Goal: Information Seeking & Learning: Learn about a topic

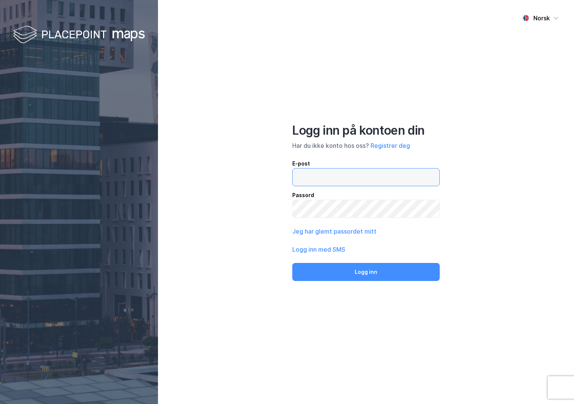
click at [381, 172] on input "email" at bounding box center [365, 176] width 147 height 17
type input "[PERSON_NAME][EMAIL_ADDRESS][DOMAIN_NAME]"
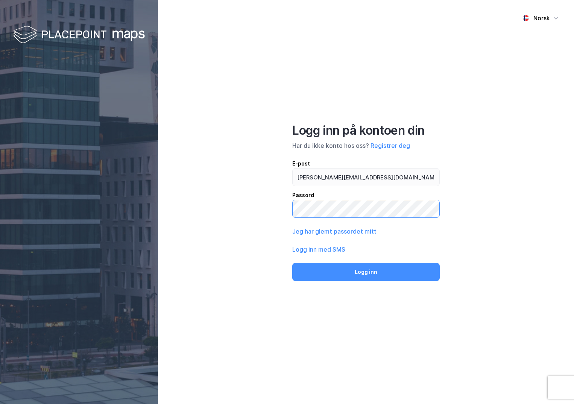
click at [292, 263] on button "Logg inn" at bounding box center [365, 272] width 147 height 18
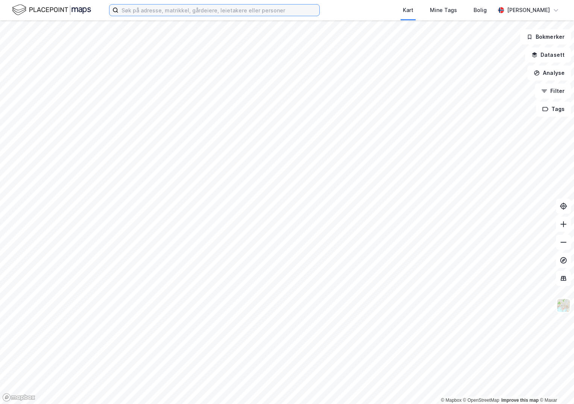
click at [192, 15] on input at bounding box center [218, 10] width 201 height 11
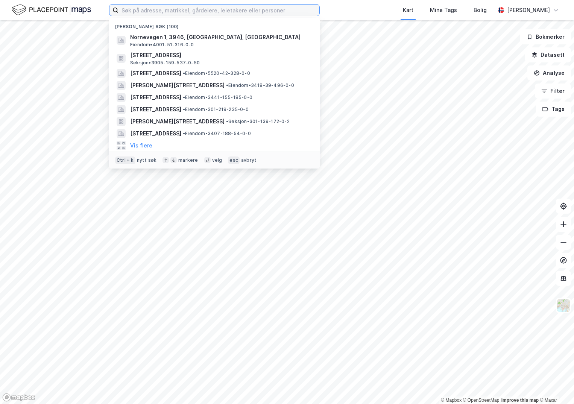
paste input "3907-427/29/0/0"
type input "3907-427/29/0/0"
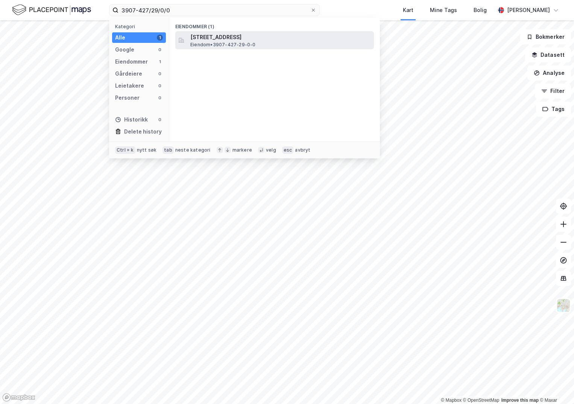
click at [213, 36] on span "[STREET_ADDRESS]" at bounding box center [280, 37] width 180 height 9
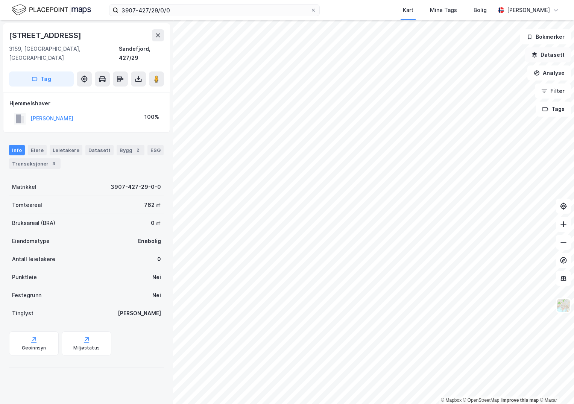
click at [545, 56] on button "Datasett" at bounding box center [548, 54] width 46 height 15
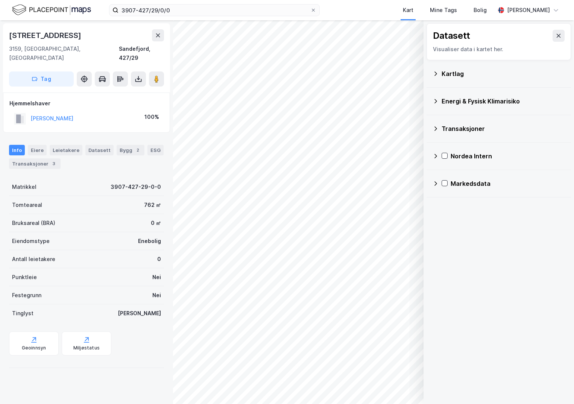
click at [449, 75] on div "Kartlag" at bounding box center [502, 73] width 123 height 9
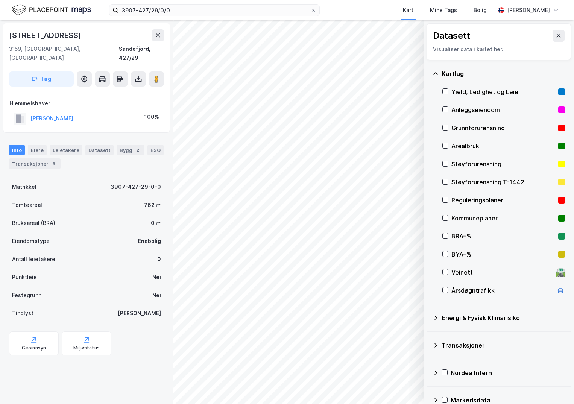
click at [447, 126] on icon at bounding box center [444, 127] width 5 height 5
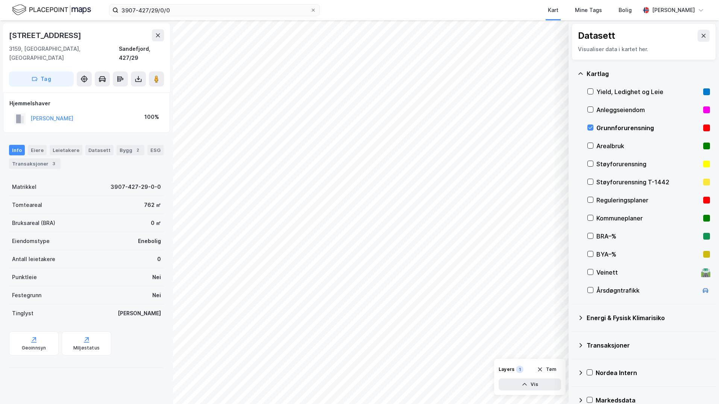
click at [573, 316] on icon at bounding box center [580, 317] width 3 height 5
click at [573, 335] on icon at bounding box center [598, 335] width 5 height 5
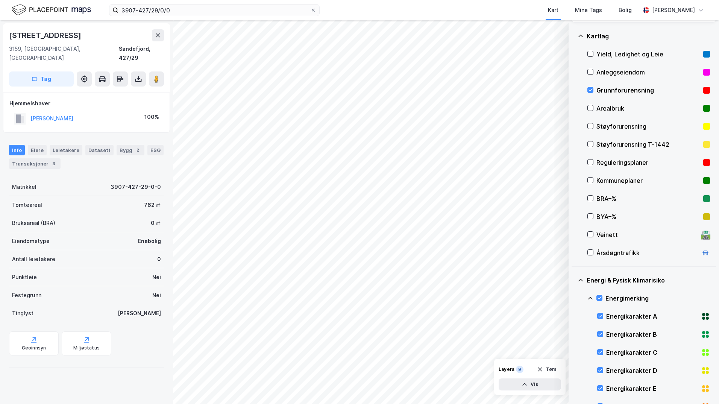
scroll to position [75, 0]
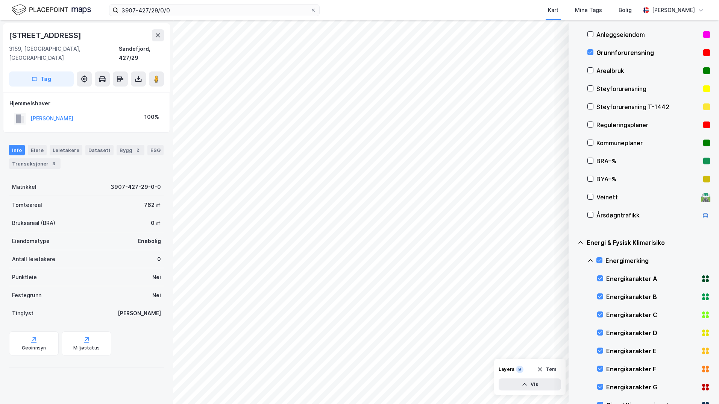
drag, startPoint x: 589, startPoint y: 260, endPoint x: 598, endPoint y: 281, distance: 23.4
click at [573, 261] on icon at bounding box center [590, 260] width 6 height 6
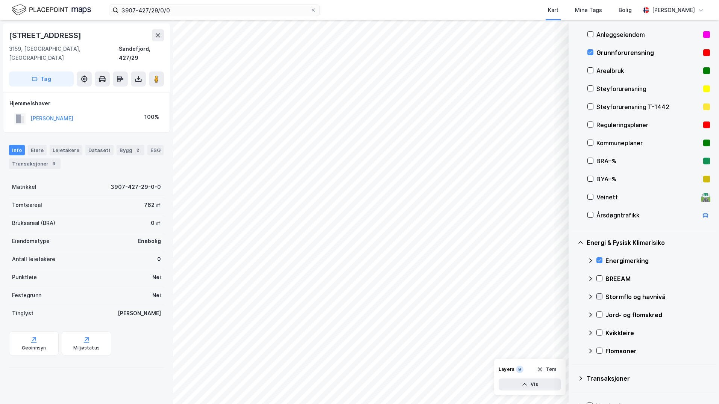
click at [573, 297] on icon at bounding box center [598, 296] width 5 height 5
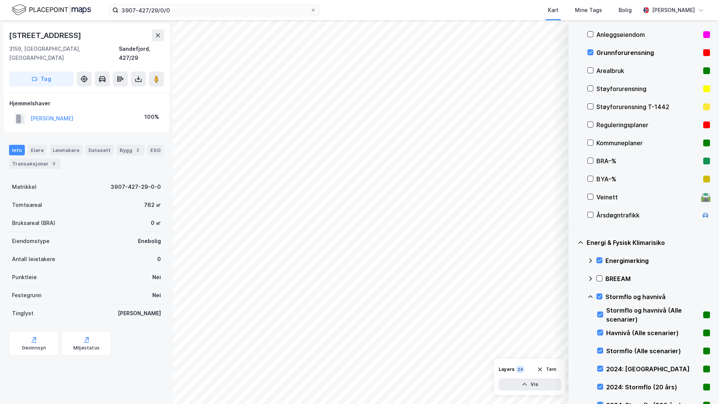
click at [573, 297] on icon at bounding box center [590, 297] width 6 height 6
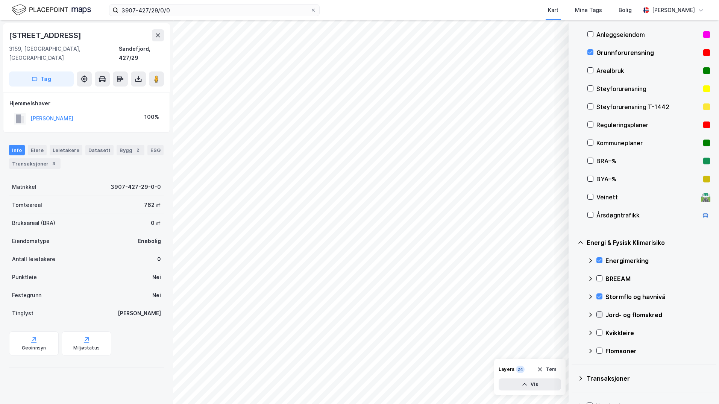
click at [573, 314] on icon at bounding box center [598, 314] width 5 height 5
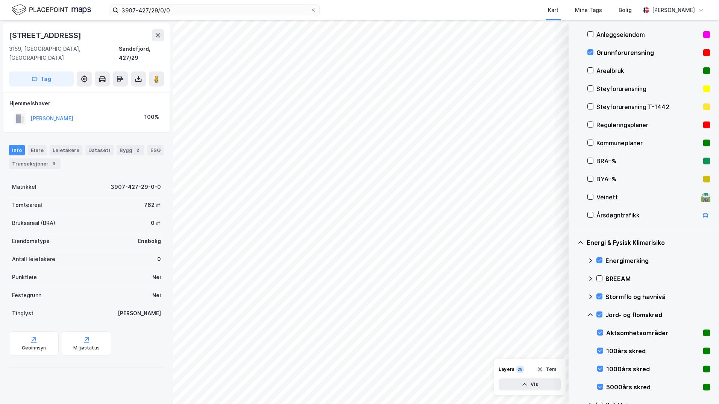
click at [573, 314] on icon at bounding box center [590, 315] width 6 height 6
click at [573, 332] on div at bounding box center [599, 332] width 6 height 6
click at [573, 331] on icon at bounding box center [590, 332] width 5 height 3
drag, startPoint x: 601, startPoint y: 350, endPoint x: 597, endPoint y: 350, distance: 3.8
click at [573, 350] on icon at bounding box center [598, 350] width 5 height 5
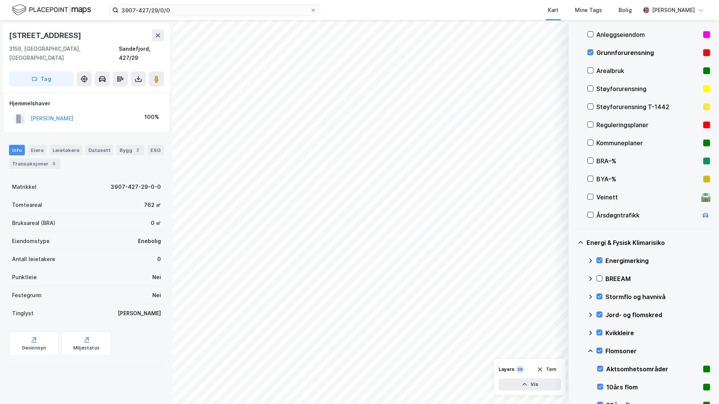
click at [573, 350] on icon at bounding box center [590, 350] width 5 height 3
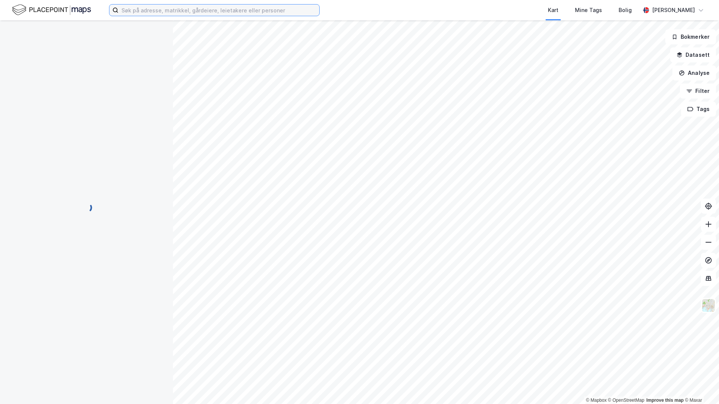
click at [150, 13] on input at bounding box center [218, 10] width 201 height 11
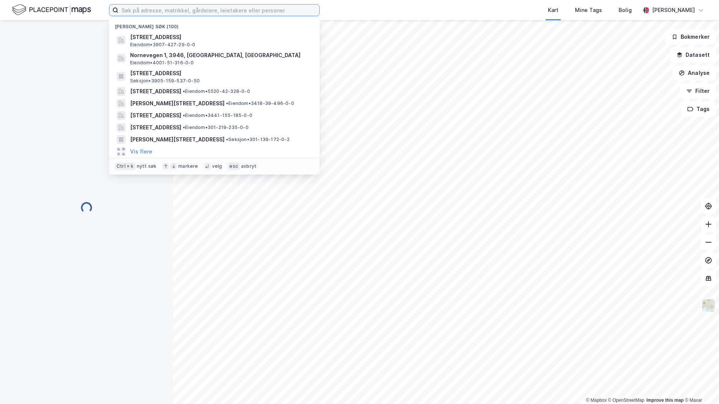
paste input "3201-14/167/0/0"
type input "3201-14/167/0/0"
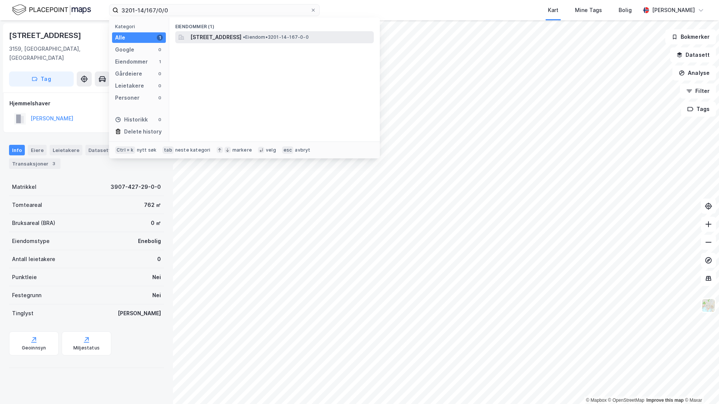
click at [212, 39] on span "Jonsokveien 6C, 1369, STABEKK, BÆRUM" at bounding box center [215, 37] width 51 height 9
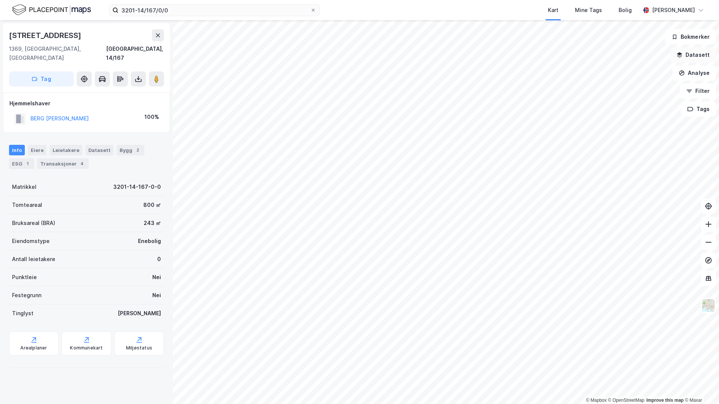
click at [699, 60] on button "Datasett" at bounding box center [693, 54] width 46 height 15
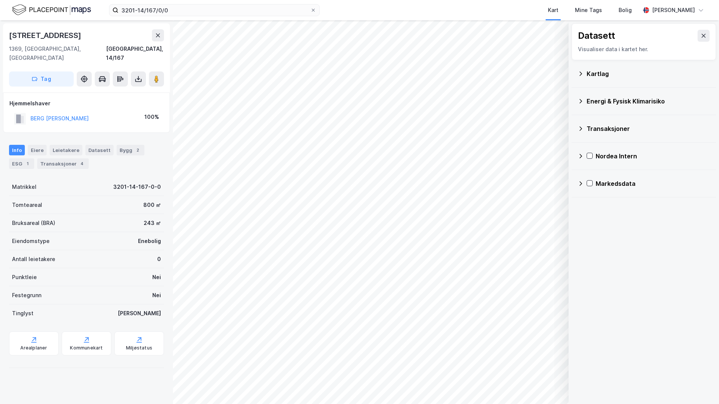
click at [602, 76] on div "Kartlag" at bounding box center [647, 73] width 123 height 9
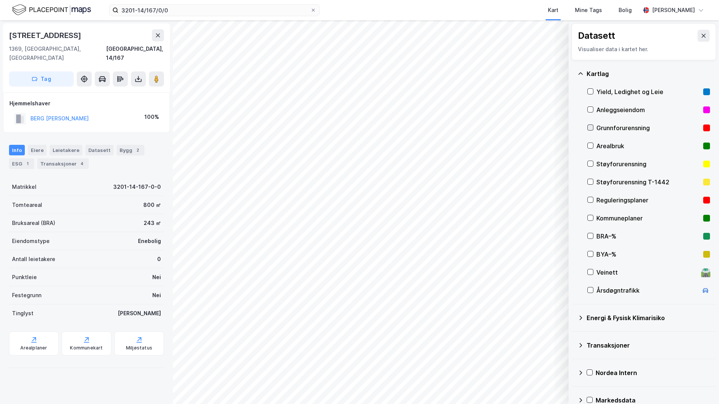
click at [591, 127] on icon at bounding box center [589, 127] width 5 height 5
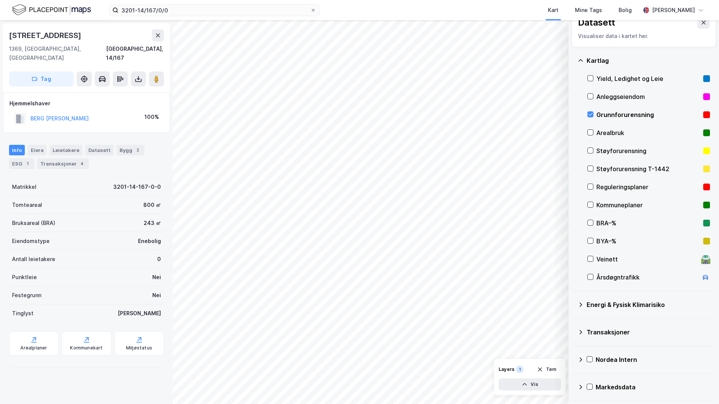
click at [584, 305] on div "Energi & Fysisk Klimarisiko" at bounding box center [643, 304] width 132 height 18
click at [599, 322] on icon at bounding box center [598, 321] width 5 height 5
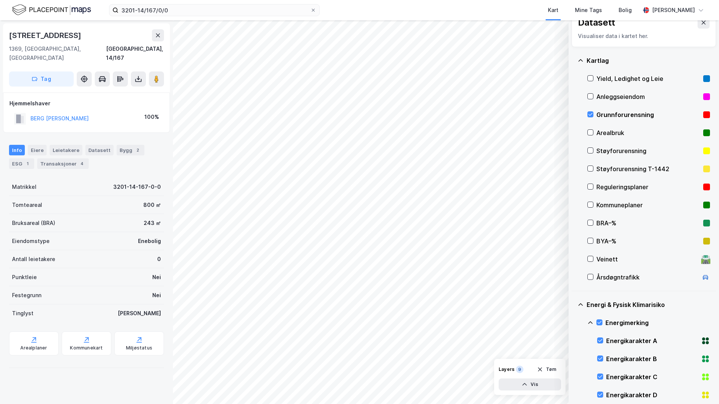
click at [589, 323] on icon at bounding box center [590, 322] width 6 height 6
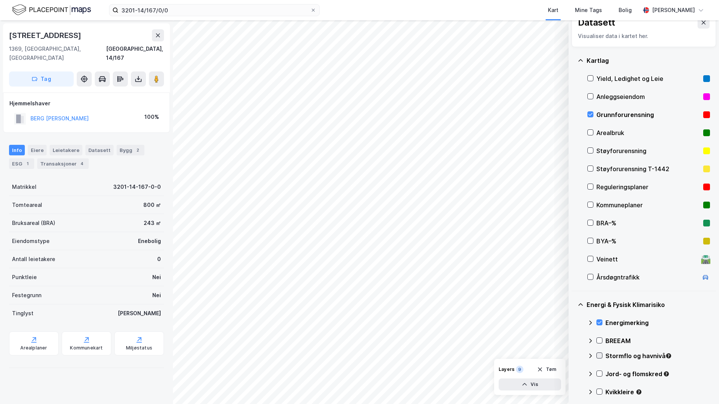
click at [601, 359] on div at bounding box center [599, 355] width 6 height 6
click at [590, 355] on icon at bounding box center [590, 355] width 5 height 3
click at [600, 372] on icon at bounding box center [598, 373] width 5 height 5
click at [587, 371] on icon at bounding box center [590, 374] width 6 height 6
click at [599, 390] on icon at bounding box center [598, 391] width 5 height 5
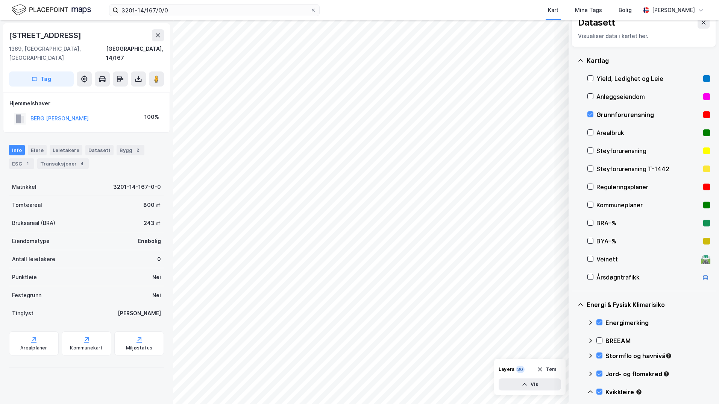
click at [590, 390] on icon at bounding box center [590, 392] width 6 height 6
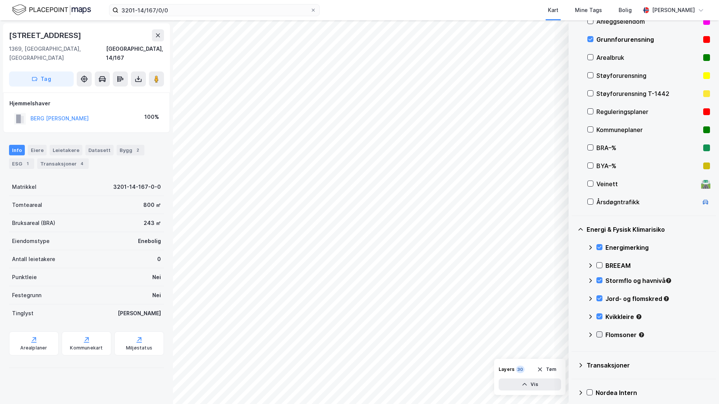
click at [599, 335] on icon at bounding box center [599, 334] width 4 height 3
click at [591, 334] on icon at bounding box center [590, 334] width 5 height 3
